Goal: Task Accomplishment & Management: Manage account settings

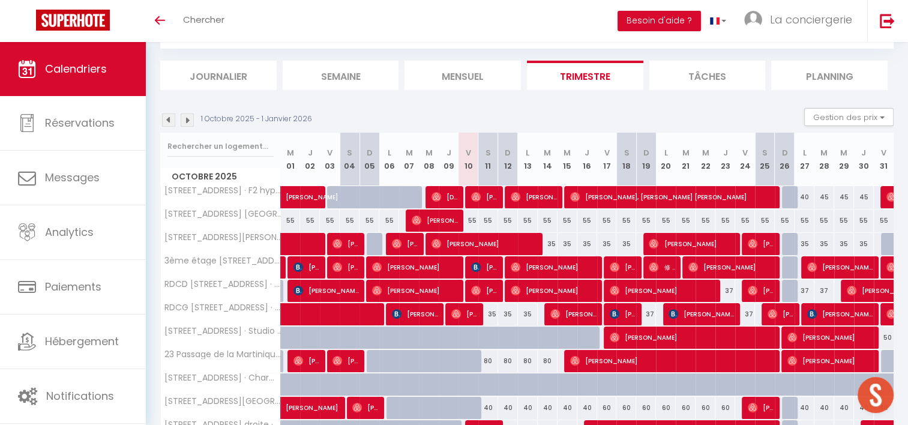
scroll to position [115, 0]
type input "ha"
select select
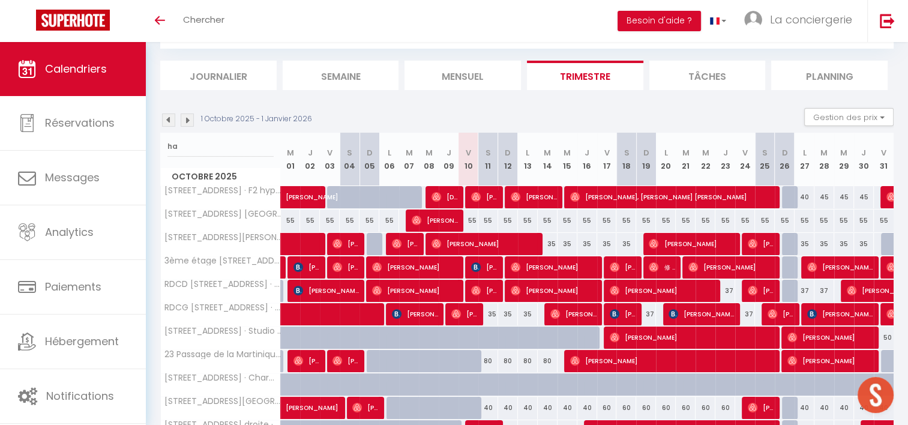
select select
type input "haud"
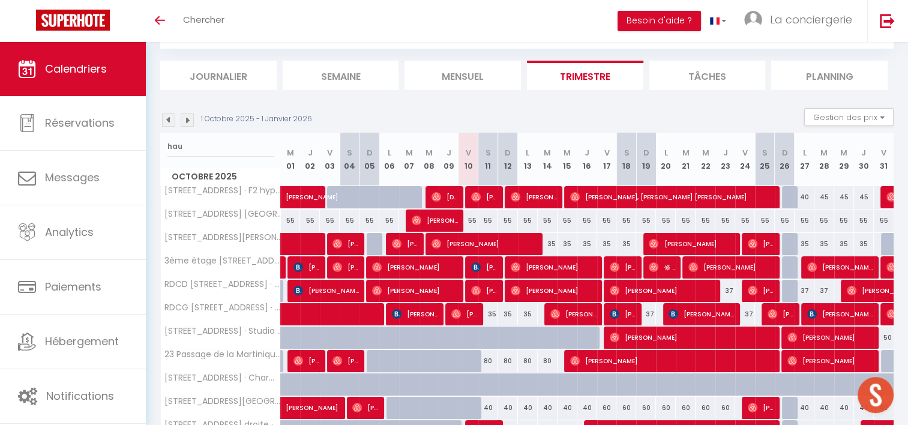
select select
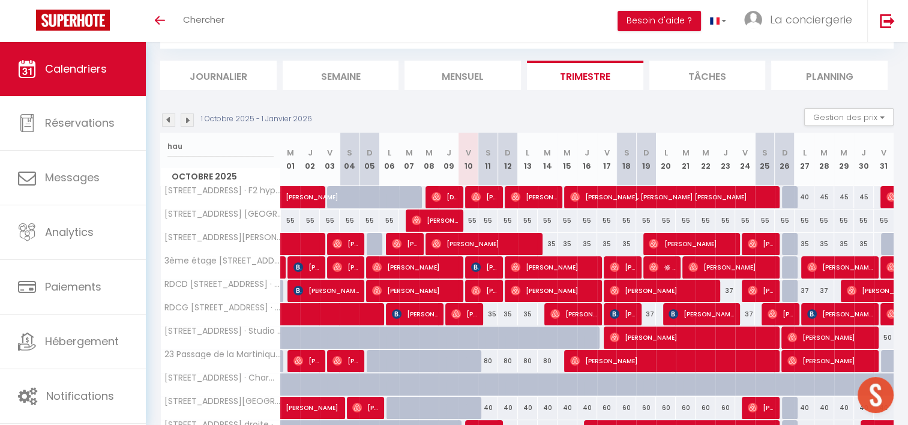
select select
type input "haudr"
select select
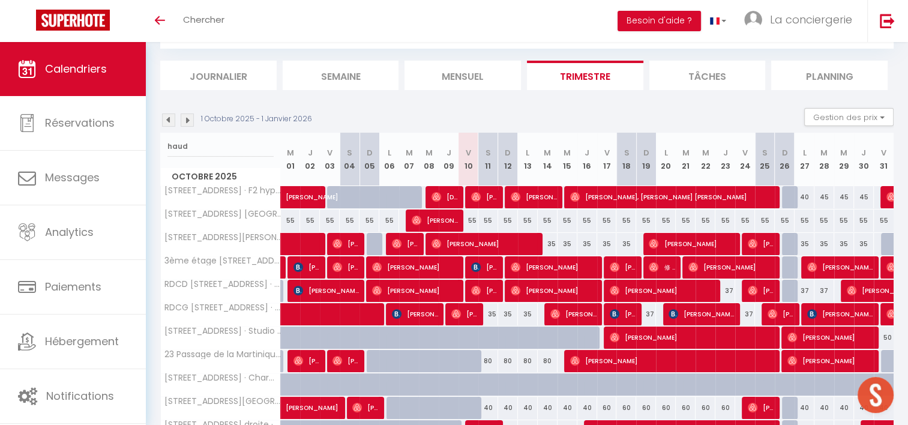
select select
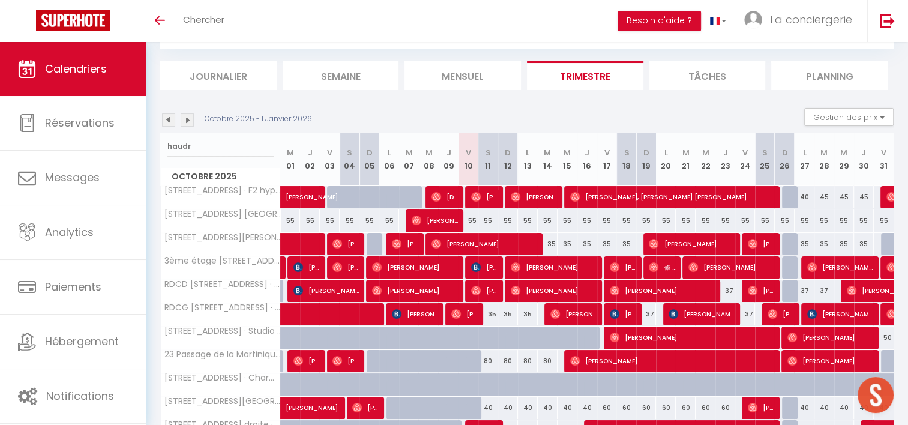
type input "haudry"
select select
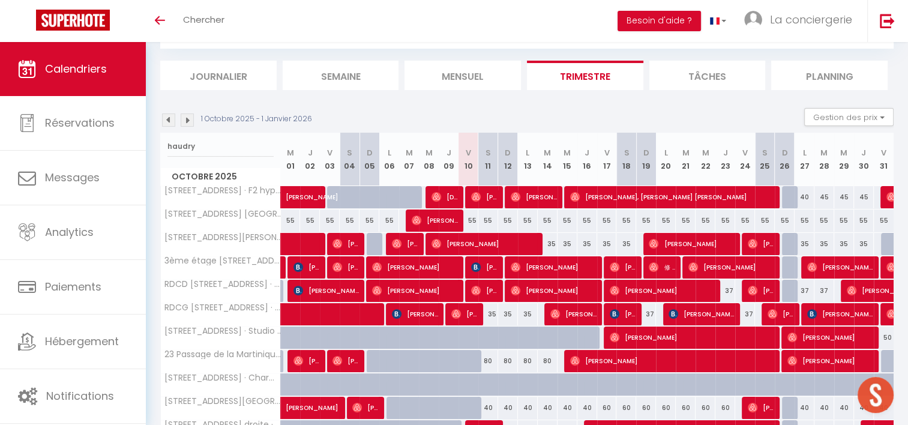
select select
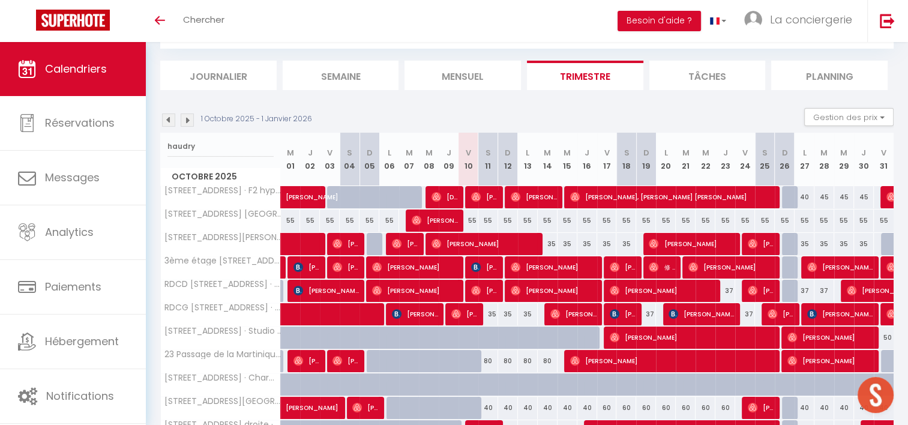
select select
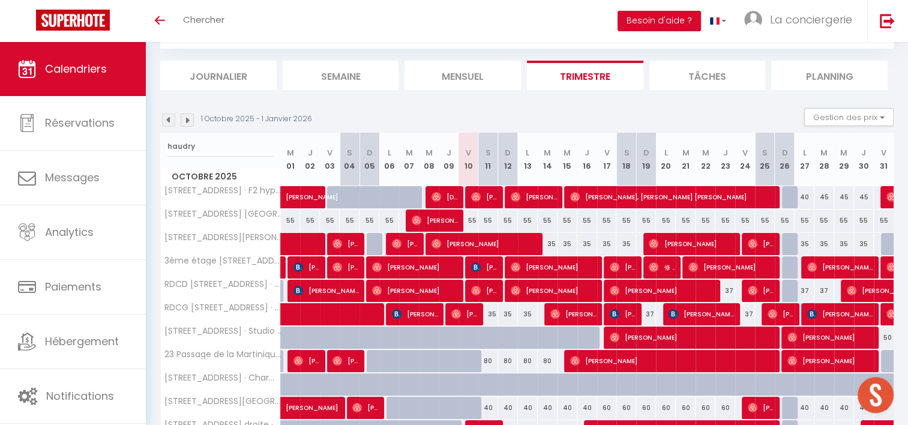
select select
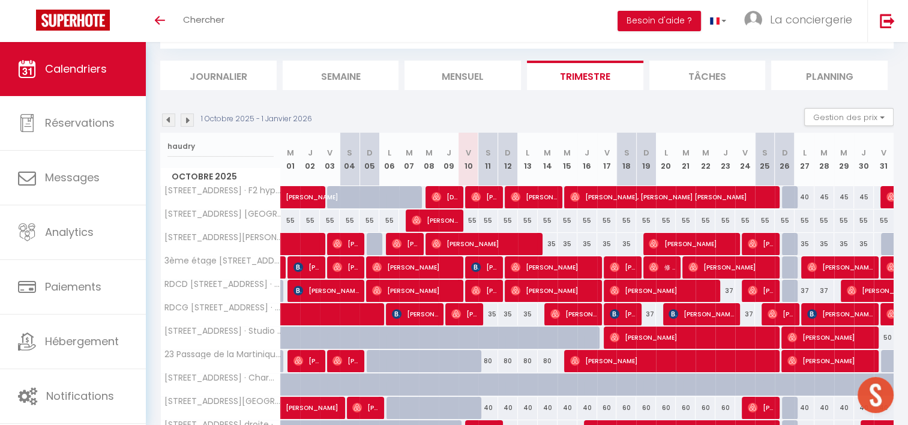
select select
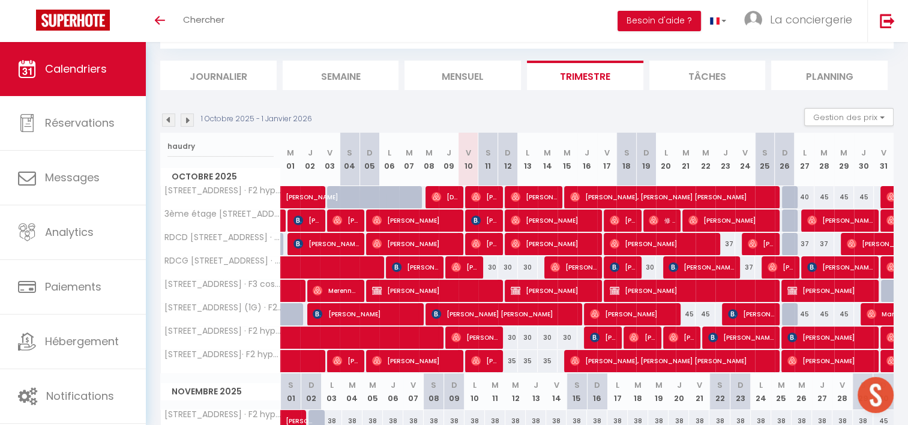
type input "haudry"
click at [433, 220] on span "[PERSON_NAME]" at bounding box center [415, 220] width 86 height 23
select select "OK"
select select "0"
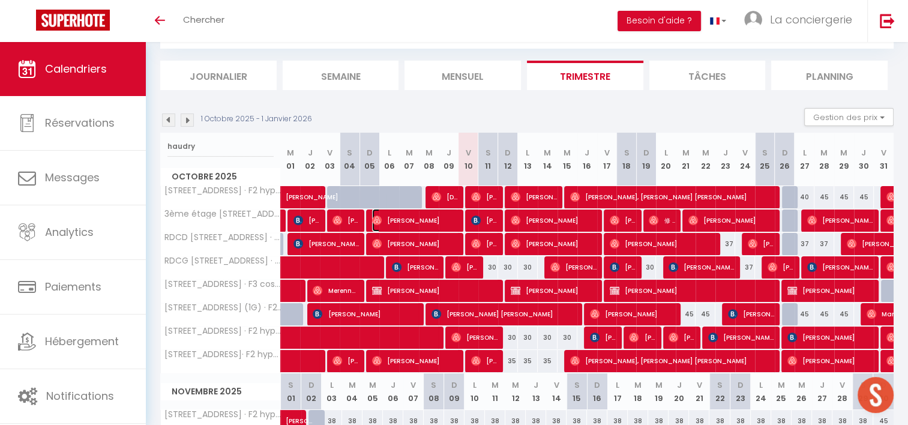
select select "0"
select select "1"
select select
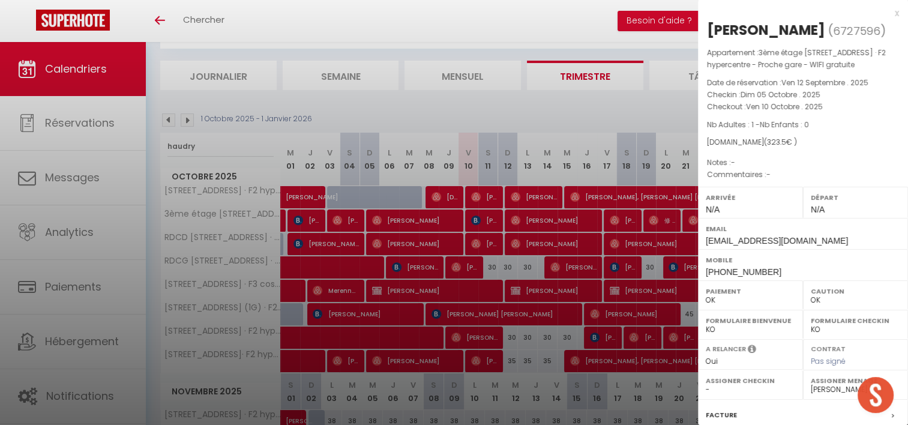
click at [345, 219] on div at bounding box center [454, 212] width 908 height 425
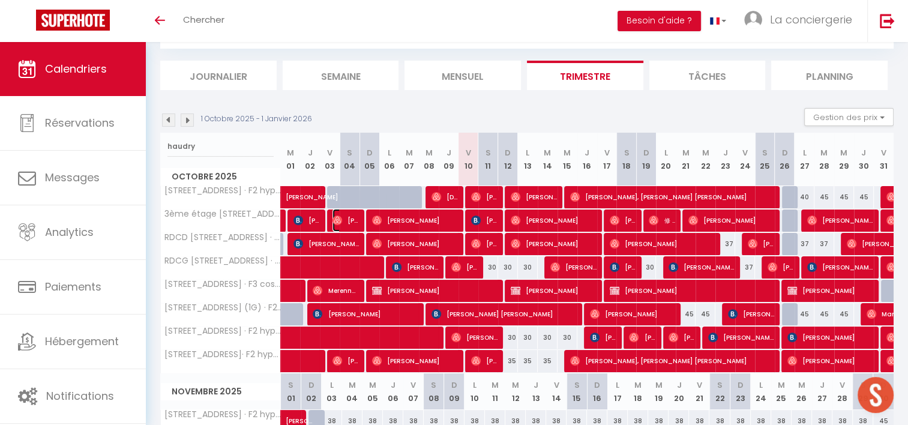
click at [345, 219] on span "[PERSON_NAME]" at bounding box center [346, 220] width 26 height 23
select select "50989"
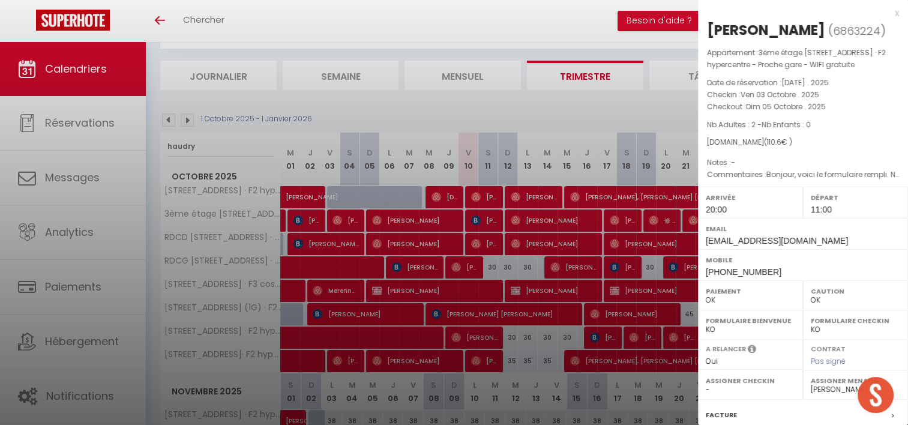
click at [378, 118] on div at bounding box center [454, 212] width 908 height 425
